Goal: Book appointment/travel/reservation

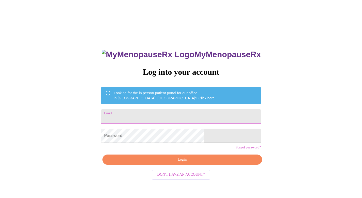
click at [181, 115] on input "Email" at bounding box center [181, 116] width 160 height 14
type input "[EMAIL_ADDRESS][DOMAIN_NAME]"
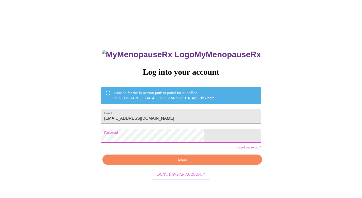
click at [169, 163] on span "Login" at bounding box center [182, 159] width 148 height 6
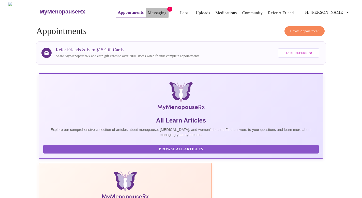
click at [148, 9] on link "Messaging" at bounding box center [157, 12] width 19 height 7
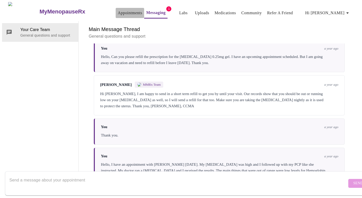
click at [118, 11] on link "Appointments" at bounding box center [130, 12] width 24 height 7
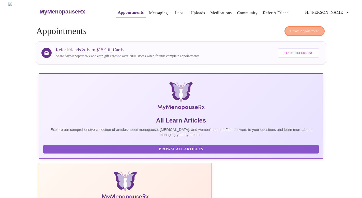
click at [301, 28] on span "Create Appointment" at bounding box center [304, 31] width 28 height 6
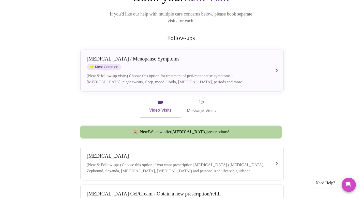
scroll to position [70, 0]
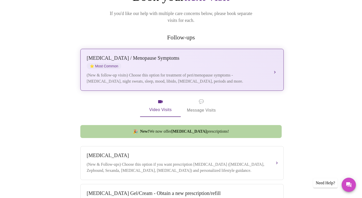
click at [198, 57] on div "[MEDICAL_DATA] / Menopause Symptoms ⭐ Most Common" at bounding box center [177, 62] width 180 height 14
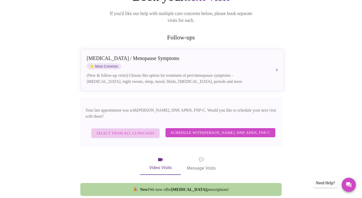
click at [129, 130] on span "Select from All Clinicians" at bounding box center [126, 133] width 58 height 7
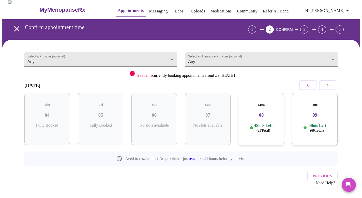
click at [262, 112] on h3 "08" at bounding box center [261, 115] width 37 height 6
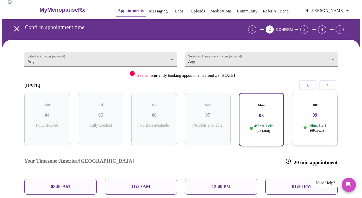
click at [65, 184] on p "08:00 AM" at bounding box center [60, 186] width 19 height 5
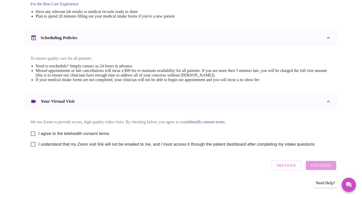
scroll to position [170, 0]
click at [32, 133] on input "I agree to the telehealth consent terms" at bounding box center [33, 133] width 11 height 11
checkbox input "true"
click at [33, 145] on input "I understand that my Zoom visit link will not be emailed to me, and I must acce…" at bounding box center [33, 144] width 11 height 11
checkbox input "true"
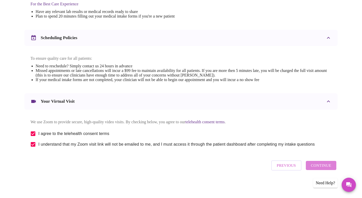
click at [323, 167] on span "Continue" at bounding box center [321, 165] width 20 height 7
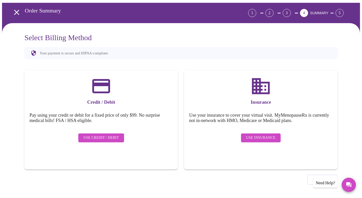
click at [270, 135] on span "Use Insurance" at bounding box center [260, 138] width 29 height 6
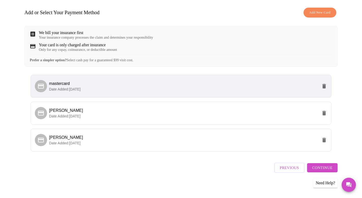
scroll to position [71, 0]
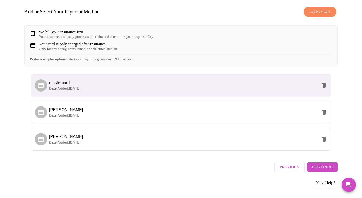
click at [313, 170] on span "Continue" at bounding box center [322, 167] width 20 height 7
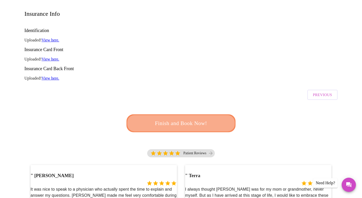
click at [210, 119] on span "Finish and Book Now!" at bounding box center [181, 123] width 94 height 9
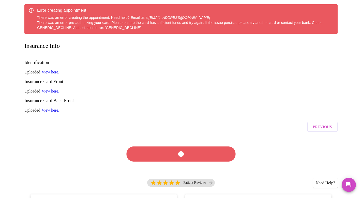
click at [54, 89] on link "View here." at bounding box center [51, 91] width 18 height 4
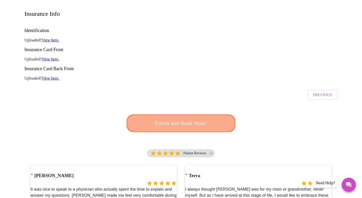
click at [184, 114] on button "Finish and Book Now!" at bounding box center [181, 123] width 110 height 18
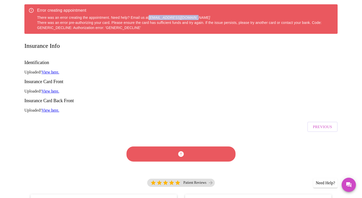
drag, startPoint x: 149, startPoint y: 17, endPoint x: 207, endPoint y: 17, distance: 57.9
click at [207, 17] on div "Error creating appointment There was an error creating the appointment. Need he…" at bounding box center [185, 19] width 296 height 26
copy div "[EMAIL_ADDRESS][DOMAIN_NAME]"
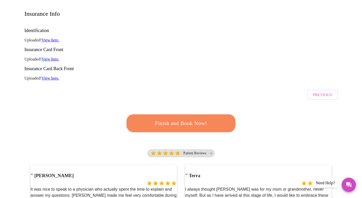
click at [177, 118] on span "Finish and Book Now!" at bounding box center [181, 123] width 98 height 10
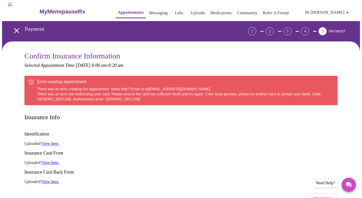
scroll to position [0, 0]
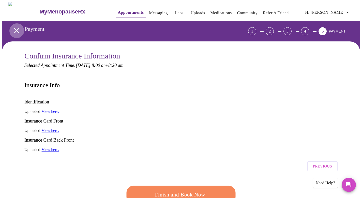
click at [15, 27] on icon "open drawer" at bounding box center [16, 30] width 9 height 9
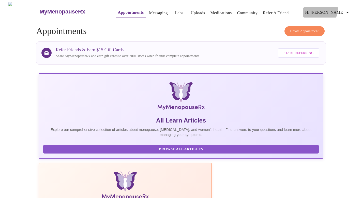
click at [341, 9] on span "Hi [PERSON_NAME]" at bounding box center [327, 12] width 45 height 7
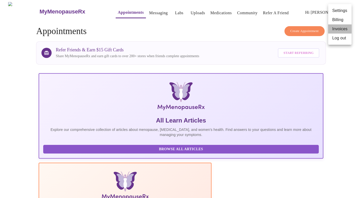
click at [340, 30] on li "Invoices" at bounding box center [339, 28] width 23 height 9
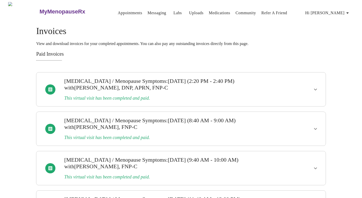
click at [120, 10] on link "Appointments" at bounding box center [130, 12] width 24 height 7
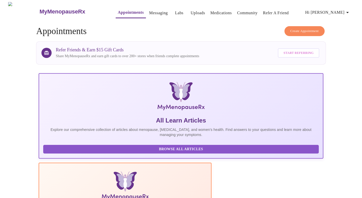
click at [151, 9] on link "Messaging" at bounding box center [158, 12] width 19 height 7
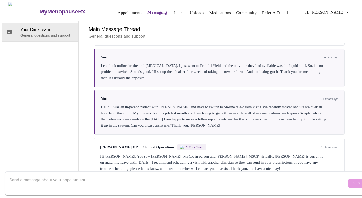
scroll to position [19, 0]
click at [302, 153] on div "Hi [PERSON_NAME], You saw [PERSON_NAME], MSCP, in person and [PERSON_NAME], MSC…" at bounding box center [219, 162] width 238 height 18
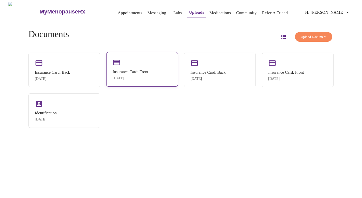
click at [146, 80] on div "[DATE]" at bounding box center [131, 78] width 36 height 4
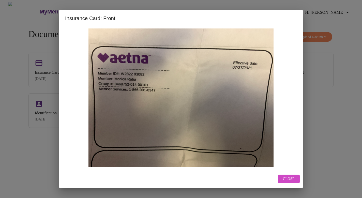
click at [296, 176] on button "Close" at bounding box center [289, 179] width 22 height 9
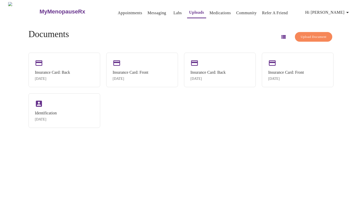
click at [337, 10] on span "Hi [PERSON_NAME]" at bounding box center [327, 12] width 45 height 7
click at [338, 8] on li "Settings" at bounding box center [339, 10] width 23 height 9
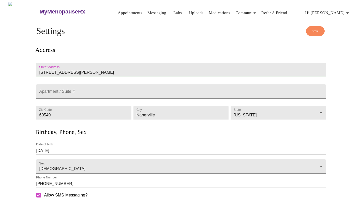
click at [108, 63] on input "104 Douglas Avenue" at bounding box center [180, 70] width 289 height 14
click at [94, 63] on input "104 Douglas Avenue" at bounding box center [180, 70] width 289 height 14
type input "1"
type input "903 Wilcox Street"
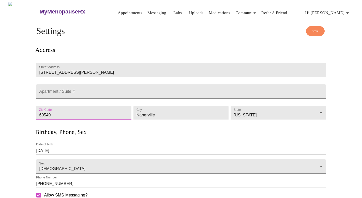
click at [68, 113] on input "60540" at bounding box center [83, 113] width 95 height 14
type input "60435"
click at [158, 112] on input "Naperville" at bounding box center [180, 113] width 95 height 14
type input "N"
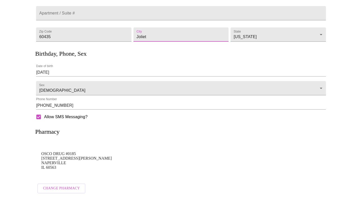
scroll to position [84, 0]
type input "Joliet"
click at [68, 185] on span "Change Pharmacy" at bounding box center [61, 188] width 37 height 6
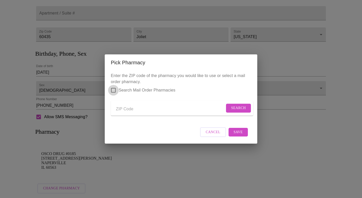
click at [114, 88] on input "Search Mail Order Pharmacies" at bounding box center [113, 90] width 11 height 11
checkbox input "true"
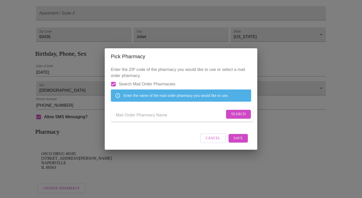
click at [137, 115] on input "Send a message to your care team" at bounding box center [170, 115] width 109 height 8
click at [234, 117] on span "Search" at bounding box center [238, 114] width 15 height 6
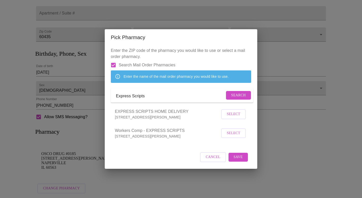
click at [148, 97] on input "Express Scripts" at bounding box center [170, 96] width 109 height 8
click at [234, 96] on span "Search" at bounding box center [238, 95] width 15 height 6
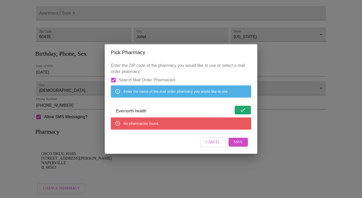
click at [178, 110] on input "Evernorth health" at bounding box center [174, 111] width 117 height 8
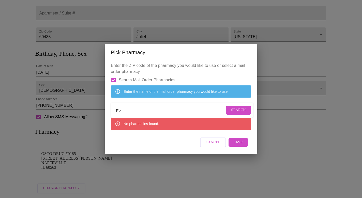
type input "E"
type input "express scripts"
click at [233, 108] on button "Search" at bounding box center [238, 110] width 25 height 9
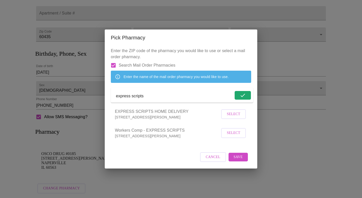
click at [235, 117] on span "Select" at bounding box center [233, 114] width 13 height 6
click at [242, 160] on span "Save" at bounding box center [237, 157] width 9 height 6
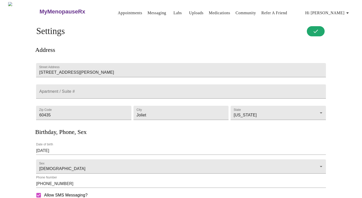
scroll to position [0, 0]
click at [339, 11] on span "Hi [PERSON_NAME]" at bounding box center [327, 12] width 45 height 7
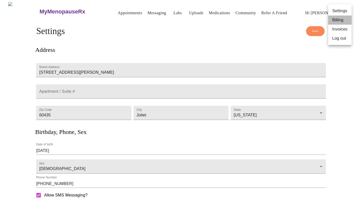
click at [337, 21] on li "Billing" at bounding box center [339, 19] width 23 height 9
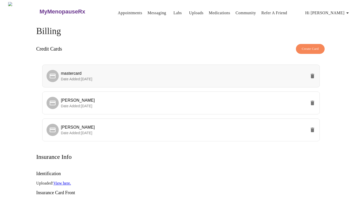
click at [137, 77] on p "Date Added: 04-11-2024" at bounding box center [183, 78] width 245 height 5
click at [311, 74] on icon "delete" at bounding box center [312, 76] width 4 height 5
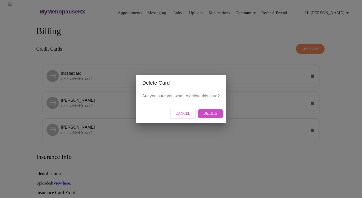
click at [217, 117] on button "Delete" at bounding box center [210, 113] width 24 height 9
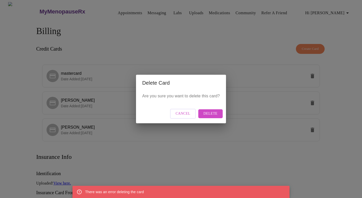
click at [215, 113] on span "Delete" at bounding box center [210, 113] width 14 height 6
click at [178, 112] on span "Cancel" at bounding box center [183, 113] width 15 height 6
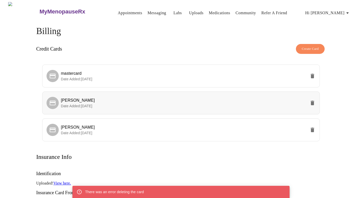
click at [217, 103] on p "Date Added: 12-03-2024" at bounding box center [183, 105] width 245 height 5
click at [311, 101] on icon "delete" at bounding box center [312, 103] width 4 height 5
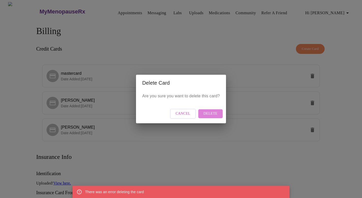
click at [214, 115] on span "Delete" at bounding box center [210, 113] width 14 height 6
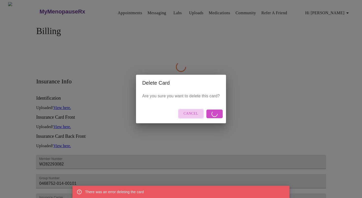
click at [198, 114] on button "Cancel" at bounding box center [191, 114] width 26 height 10
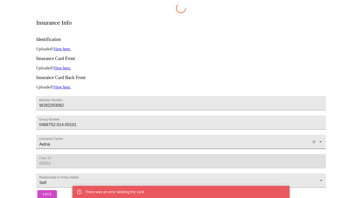
scroll to position [60, 0]
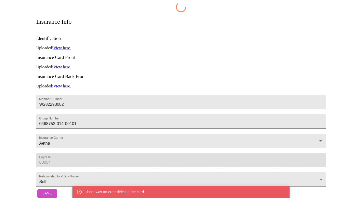
click at [68, 46] on link "View here." at bounding box center [62, 48] width 18 height 4
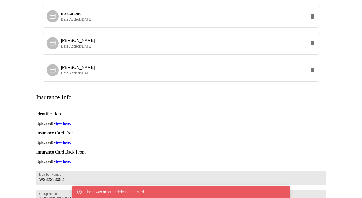
click at [184, 140] on p "Uploaded! View here." at bounding box center [180, 142] width 289 height 5
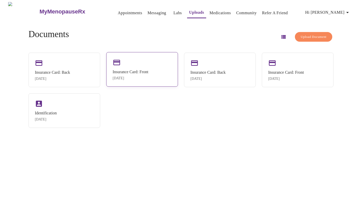
click at [148, 78] on div "[DATE]" at bounding box center [131, 78] width 36 height 4
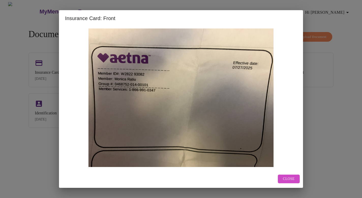
click at [288, 180] on span "Close" at bounding box center [289, 179] width 12 height 6
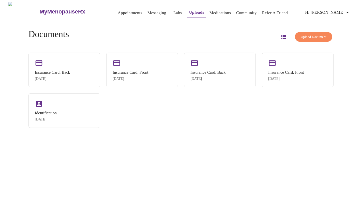
click at [331, 10] on span "Hi [PERSON_NAME]" at bounding box center [327, 12] width 45 height 7
click at [334, 21] on li "Billing" at bounding box center [339, 19] width 23 height 9
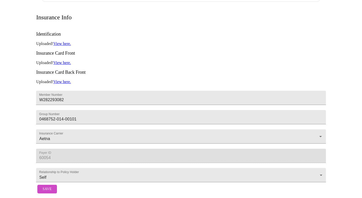
scroll to position [121, 0]
click at [45, 187] on span "Save" at bounding box center [46, 189] width 9 height 6
click at [45, 188] on span "Save" at bounding box center [46, 189] width 9 height 6
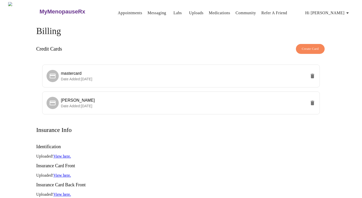
scroll to position [0, 0]
click at [313, 74] on icon "delete" at bounding box center [312, 76] width 4 height 5
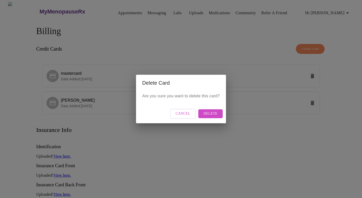
click at [216, 114] on span "Delete" at bounding box center [210, 113] width 14 height 6
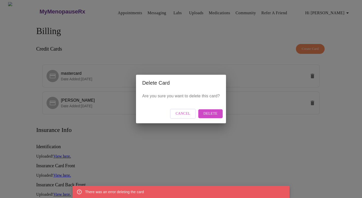
click at [180, 114] on span "Cancel" at bounding box center [183, 113] width 15 height 6
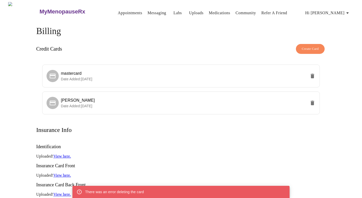
click at [267, 182] on h3 "Insurance Card Back Front" at bounding box center [180, 184] width 289 height 5
click at [266, 173] on p "Uploaded! View here." at bounding box center [180, 175] width 289 height 5
click at [311, 76] on icon "delete" at bounding box center [312, 76] width 4 height 5
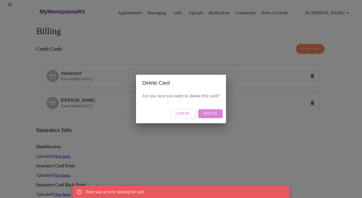
click at [206, 117] on button "Delete" at bounding box center [210, 113] width 24 height 9
click at [184, 115] on span "Cancel" at bounding box center [183, 113] width 15 height 6
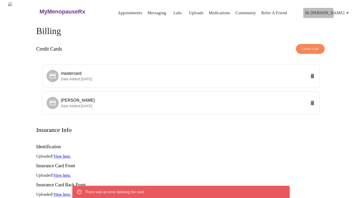
click at [331, 12] on span "Hi [PERSON_NAME]" at bounding box center [327, 12] width 45 height 7
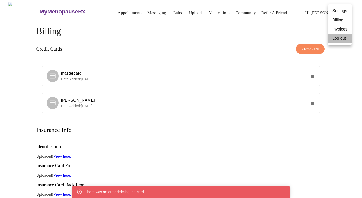
click at [336, 40] on li "Log out" at bounding box center [339, 38] width 23 height 9
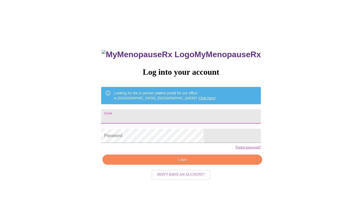
type input "menopauserx"
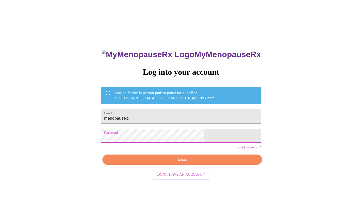
click at [274, 103] on div "MyMenopauseRx Log into your account Looking for the in person patient portal fo…" at bounding box center [181, 121] width 358 height 238
